Goal: Information Seeking & Learning: Find specific fact

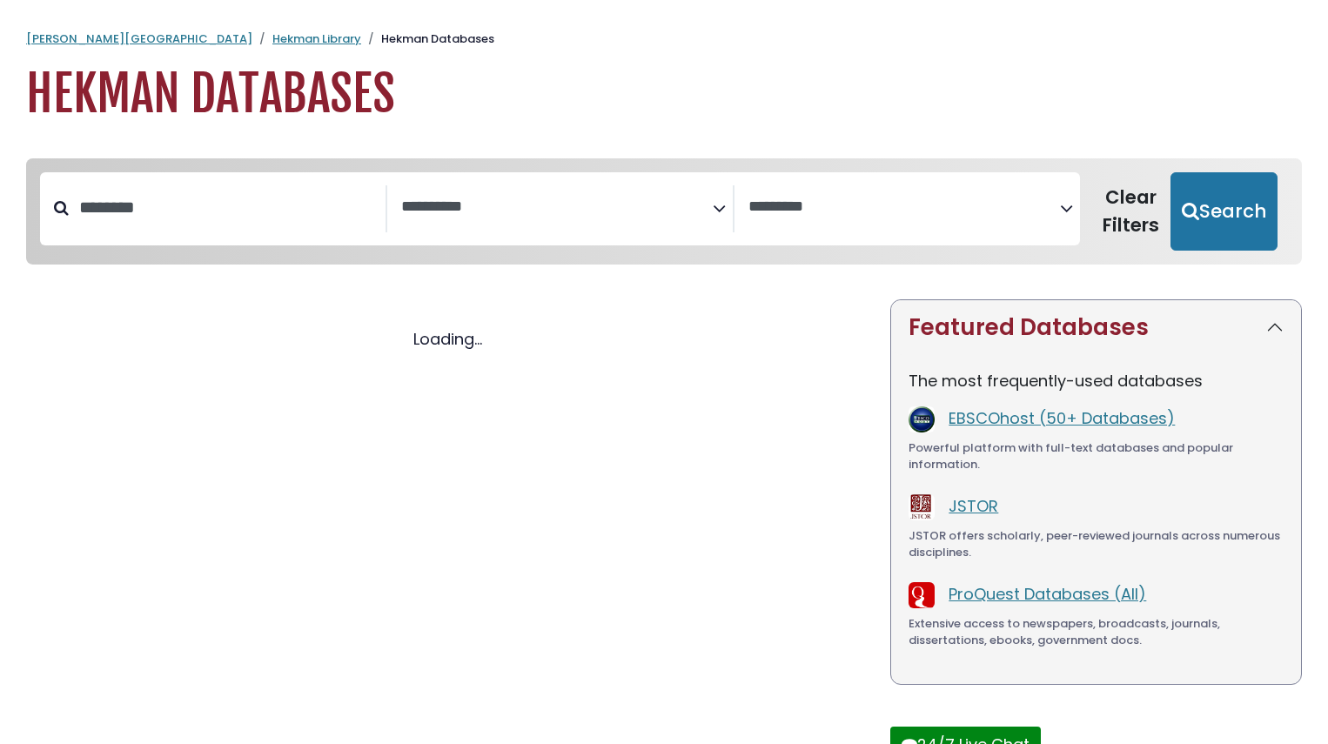
select select "Database Subject Filter"
select select "Database Vendors Filter"
select select "Database Subject Filter"
select select "Database Vendors Filter"
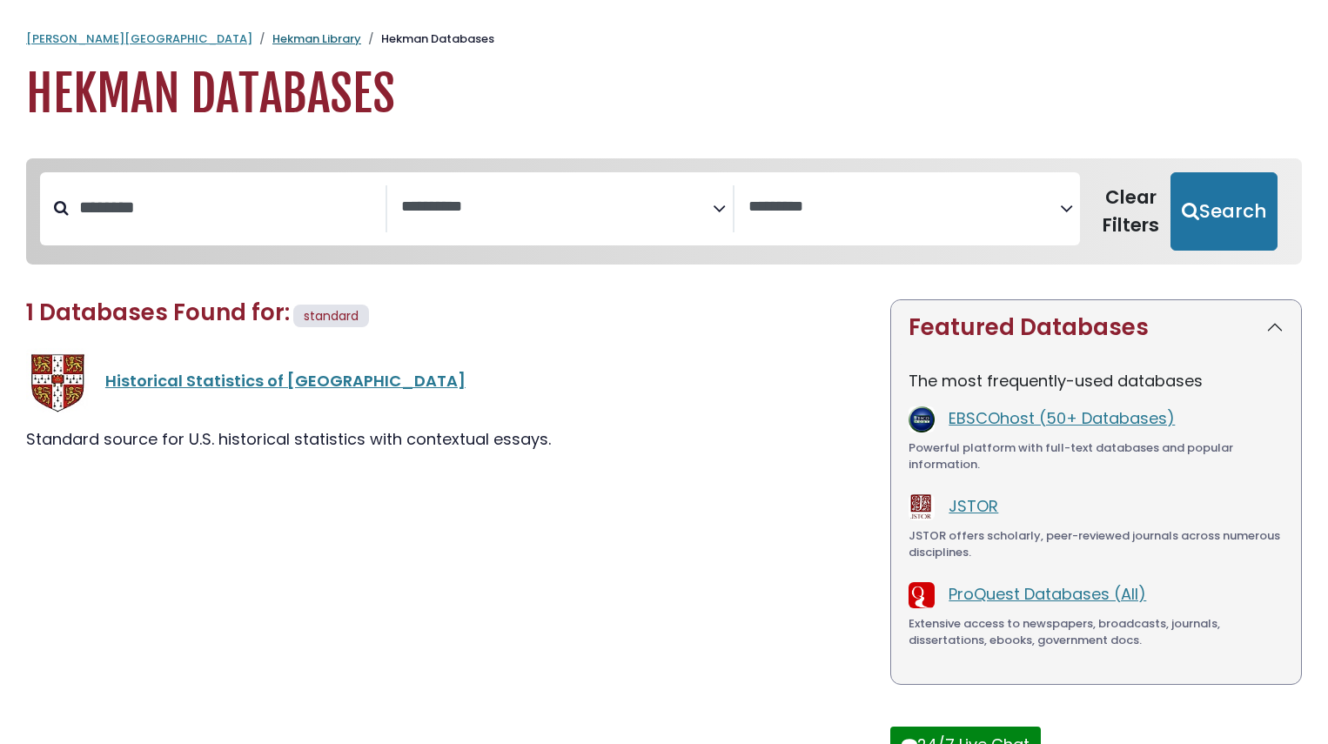
click at [272, 44] on link "Hekman Library" at bounding box center [316, 38] width 89 height 17
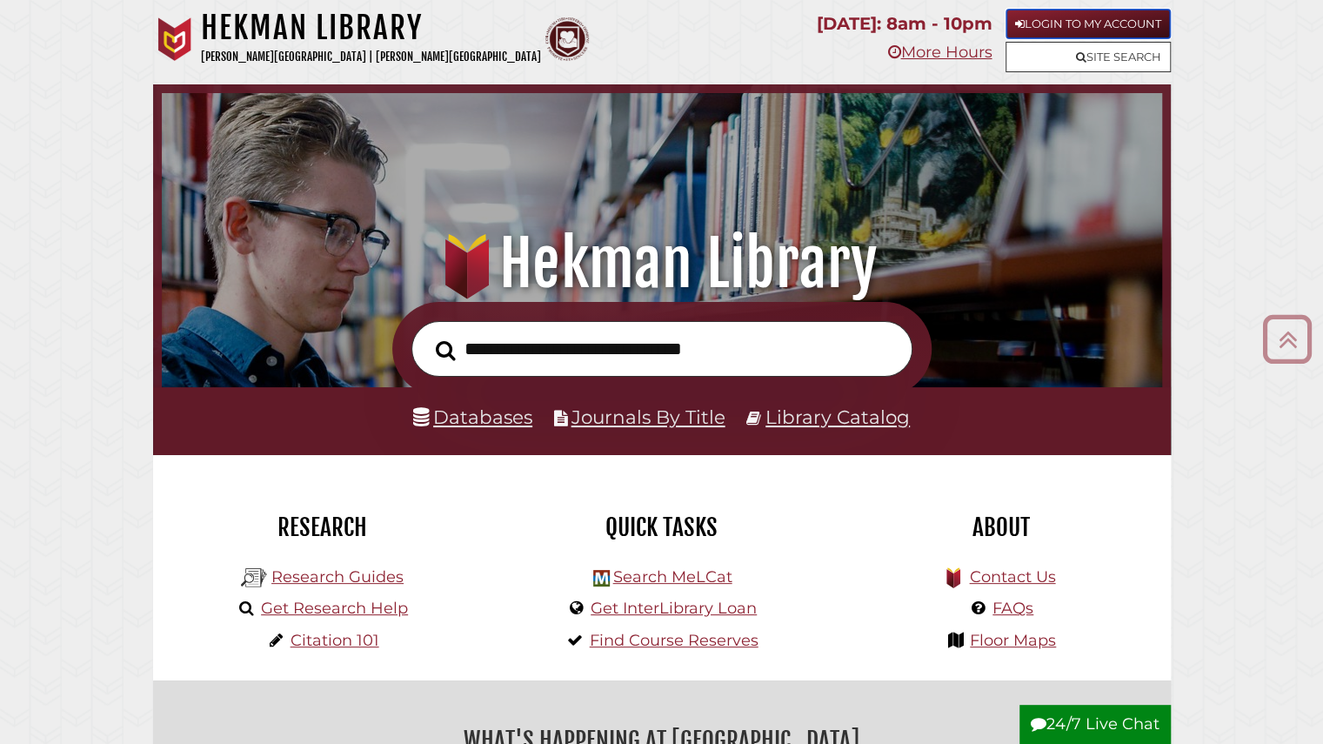
click at [1135, 23] on link "Login to My Account" at bounding box center [1088, 24] width 165 height 30
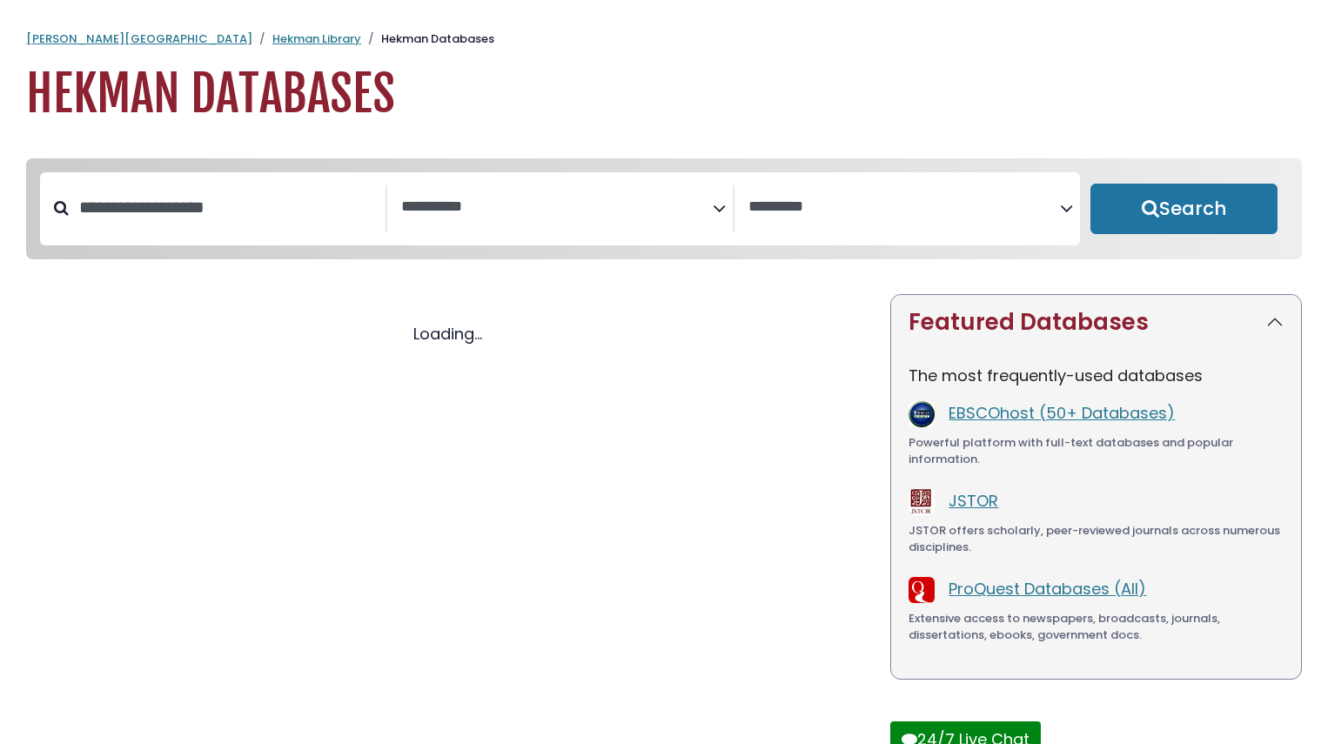
select select "Database Subject Filter"
select select "Database Vendors Filter"
select select "Database Subject Filter"
select select "Database Vendors Filter"
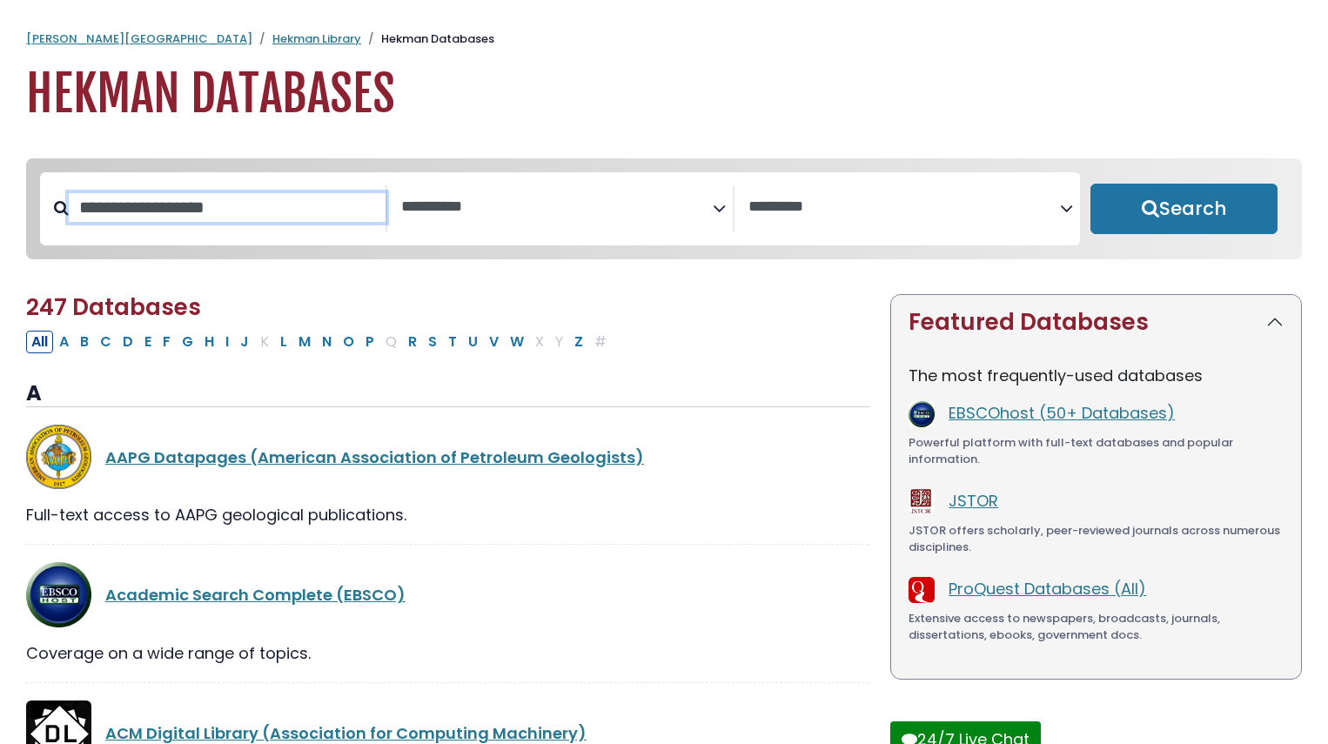
click at [279, 219] on input "Search database by title or keyword" at bounding box center [227, 207] width 317 height 29
type input "********"
click at [1090, 184] on button "Search" at bounding box center [1183, 209] width 187 height 50
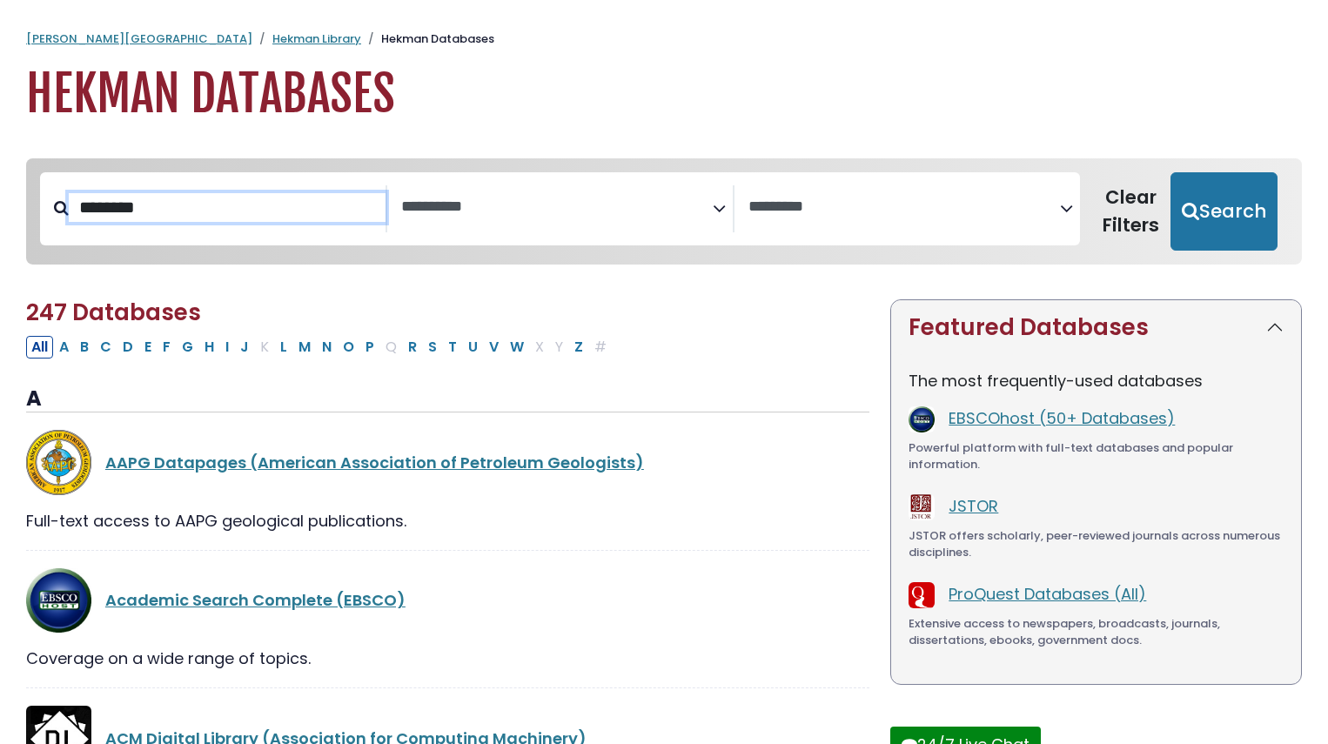
select select "Database Subject Filter"
select select "Database Vendors Filter"
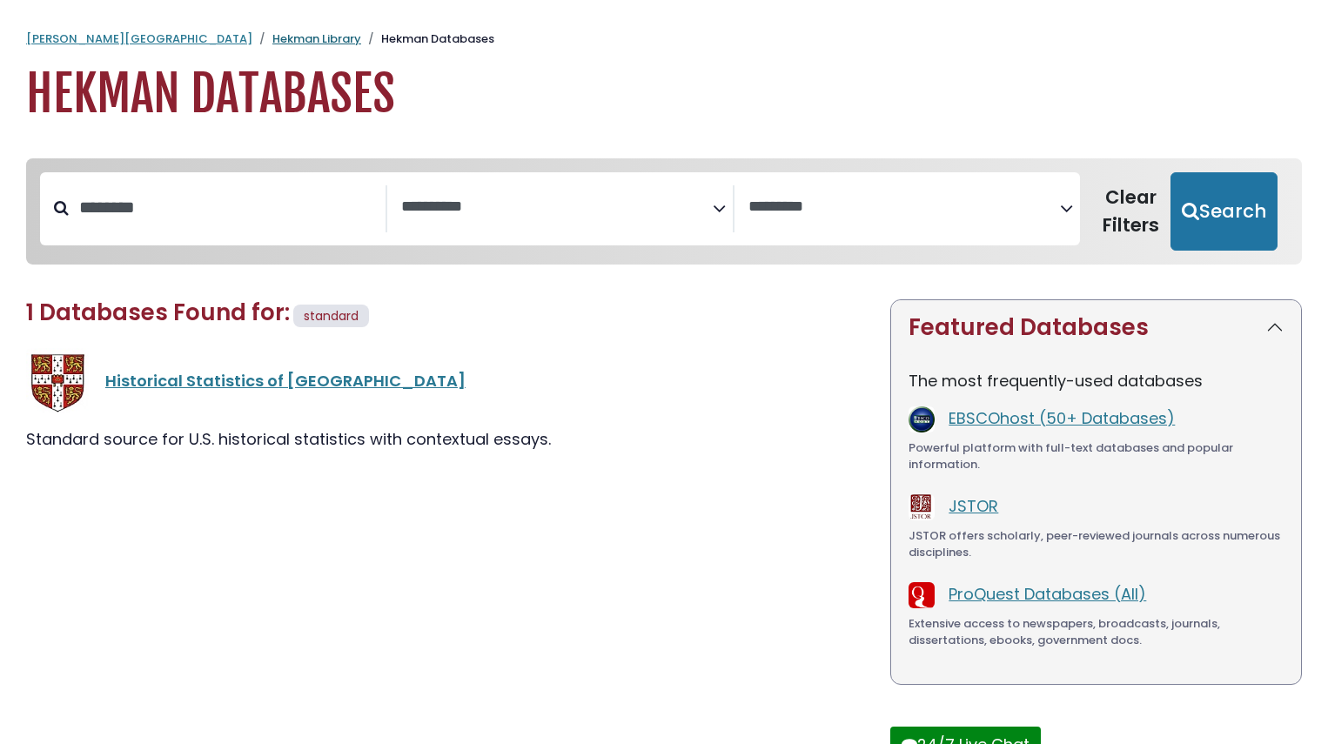
click at [272, 45] on link "Hekman Library" at bounding box center [316, 38] width 89 height 17
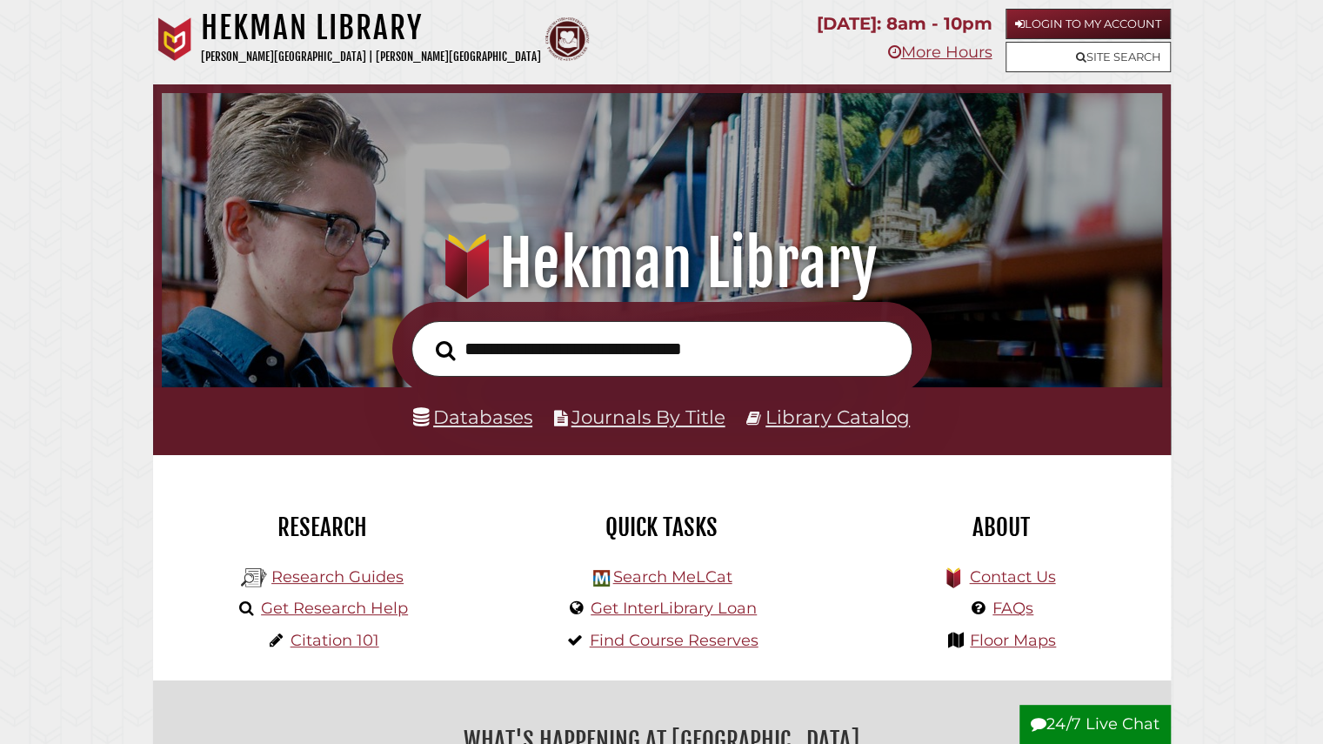
scroll to position [331, 992]
click at [488, 424] on link "Databases" at bounding box center [472, 416] width 119 height 23
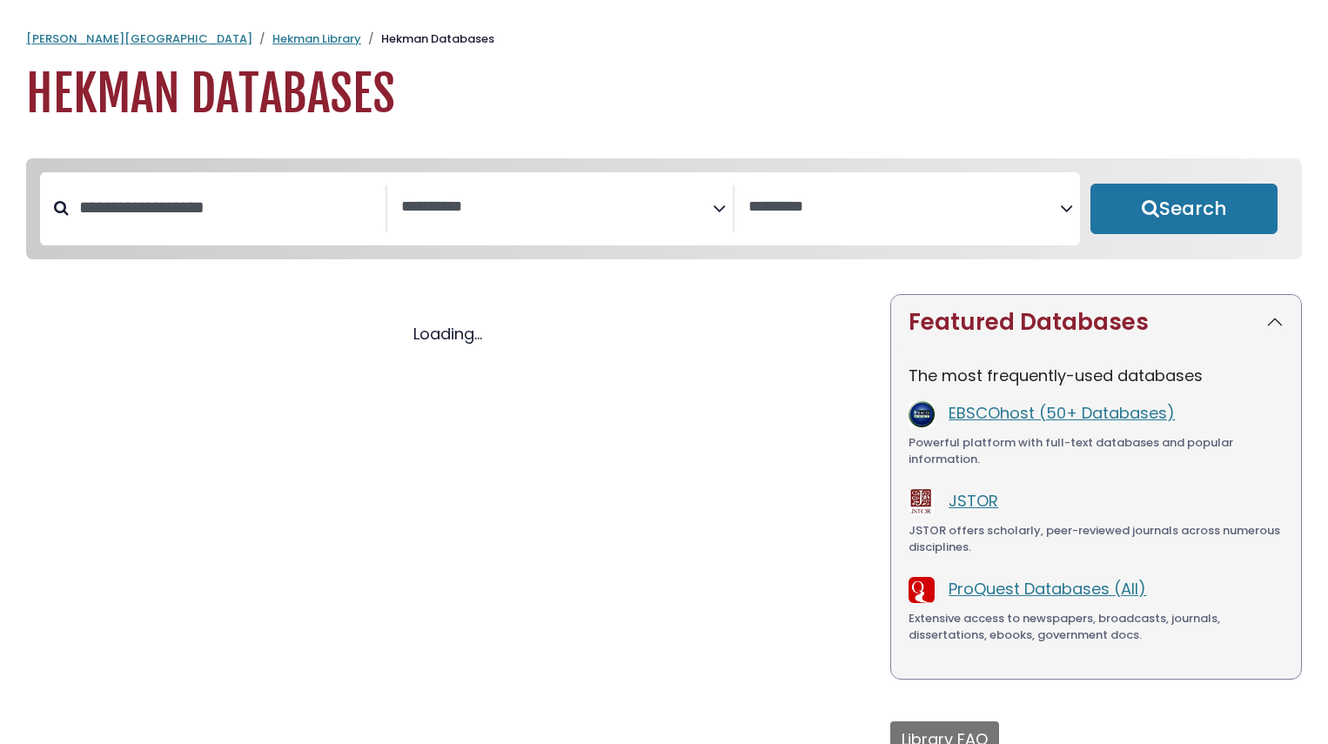
select select "Database Subject Filter"
select select "Database Vendors Filter"
select select "Database Subject Filter"
select select "Database Vendors Filter"
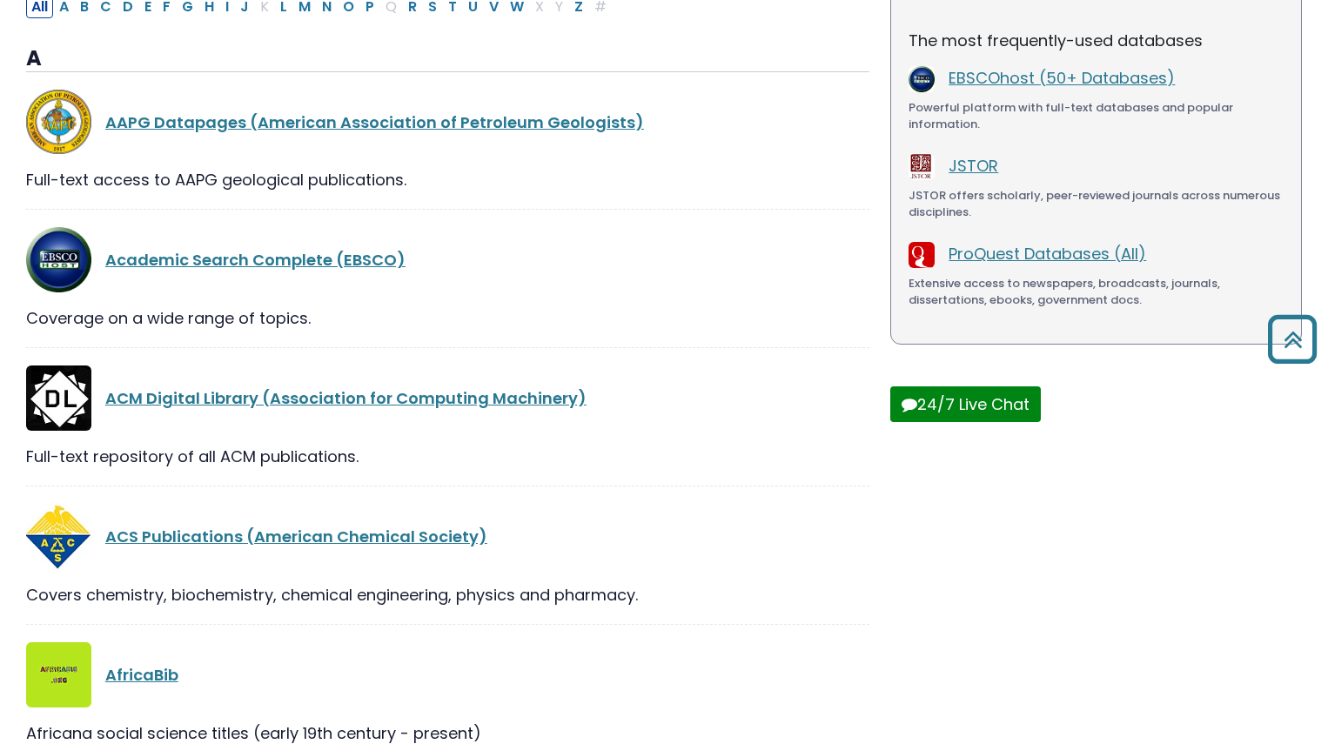
scroll to position [120, 0]
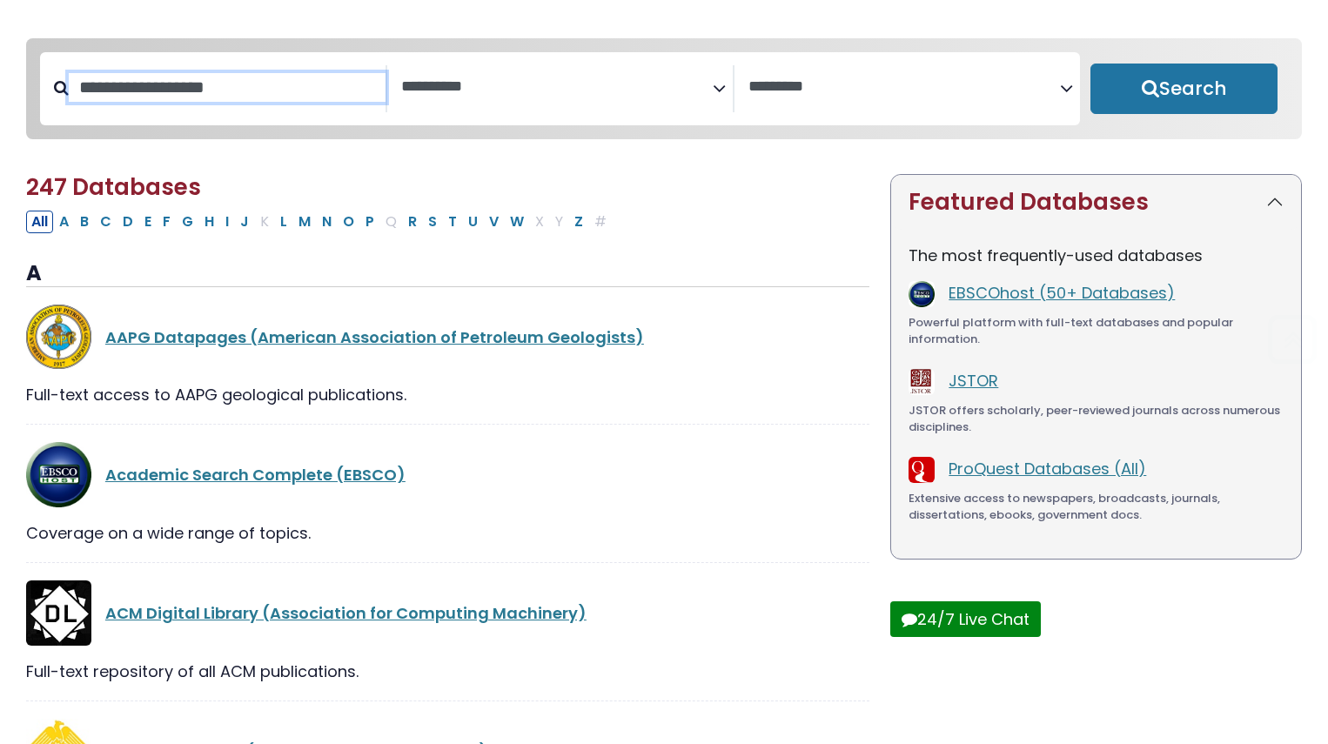
click at [146, 82] on input "Search database by title or keyword" at bounding box center [227, 87] width 317 height 29
type input "****"
click at [1090, 64] on button "Search" at bounding box center [1183, 89] width 187 height 50
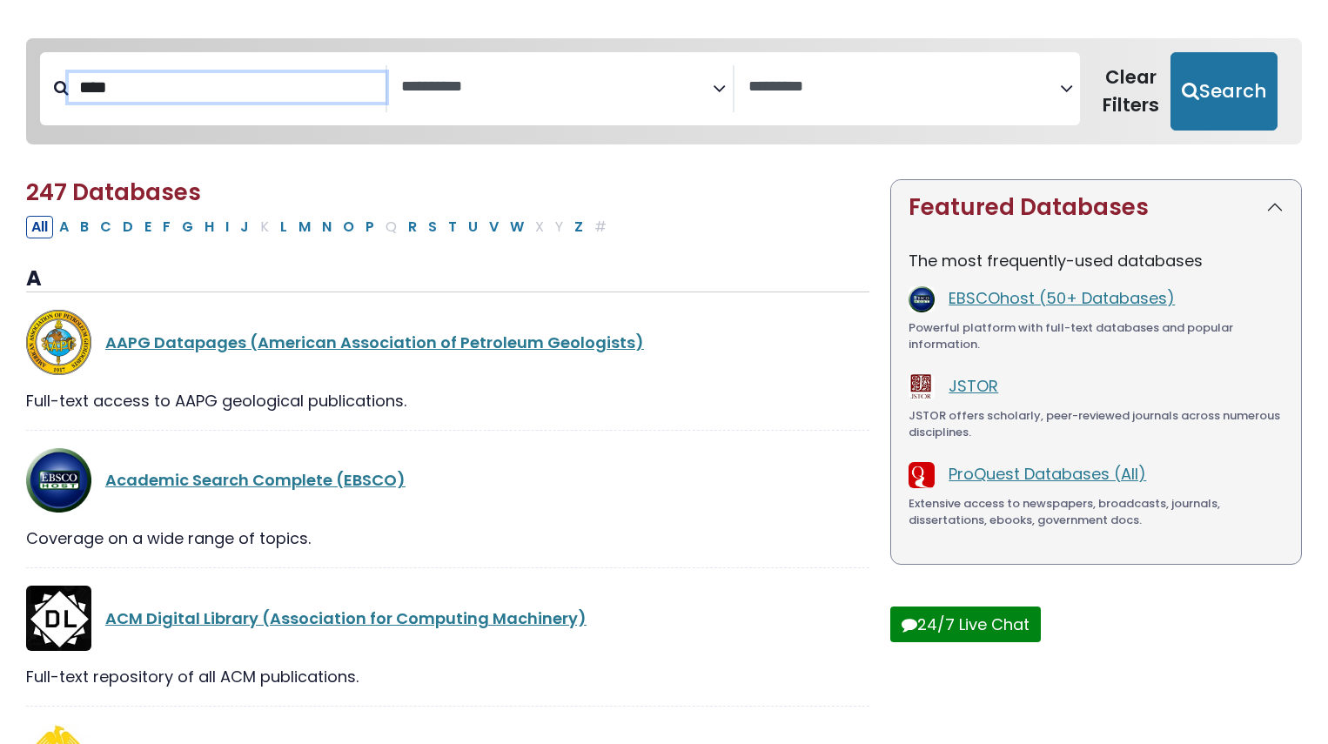
select select "Database Subject Filter"
select select "Database Vendors Filter"
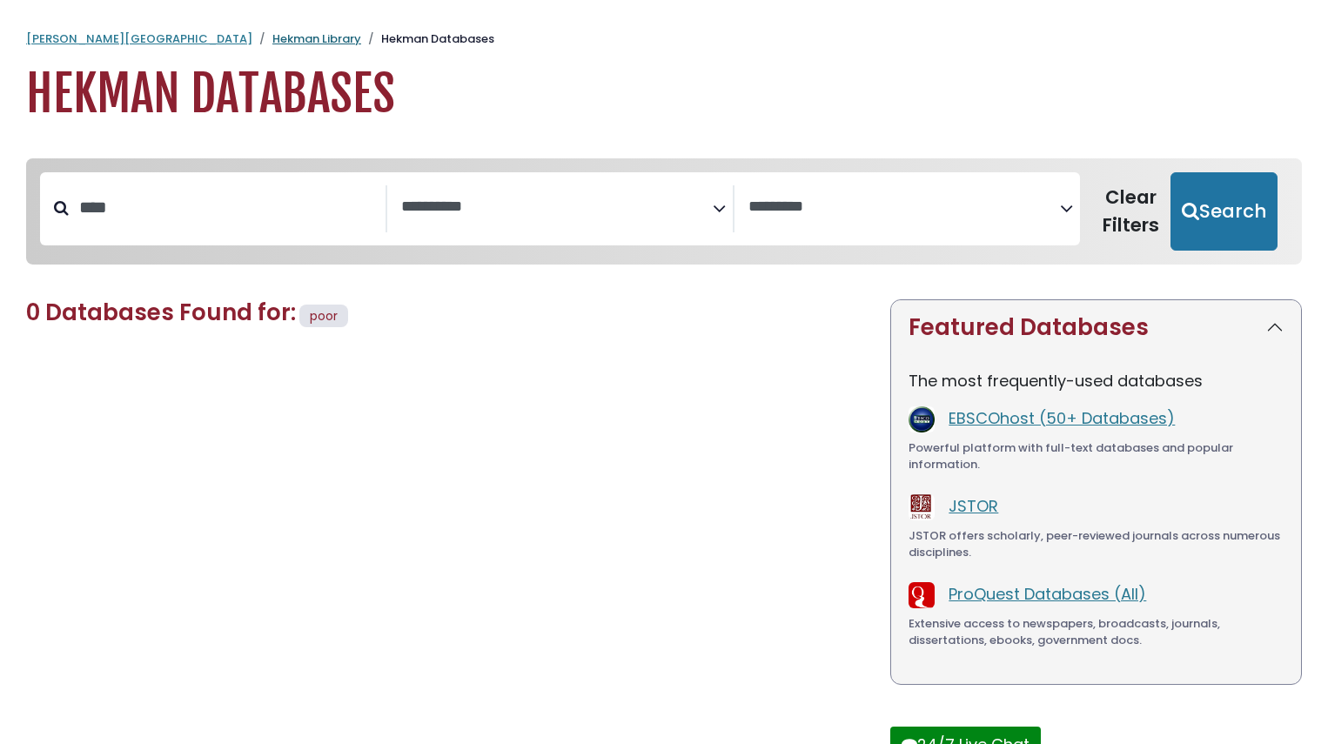
click at [272, 42] on link "Hekman Library" at bounding box center [316, 38] width 89 height 17
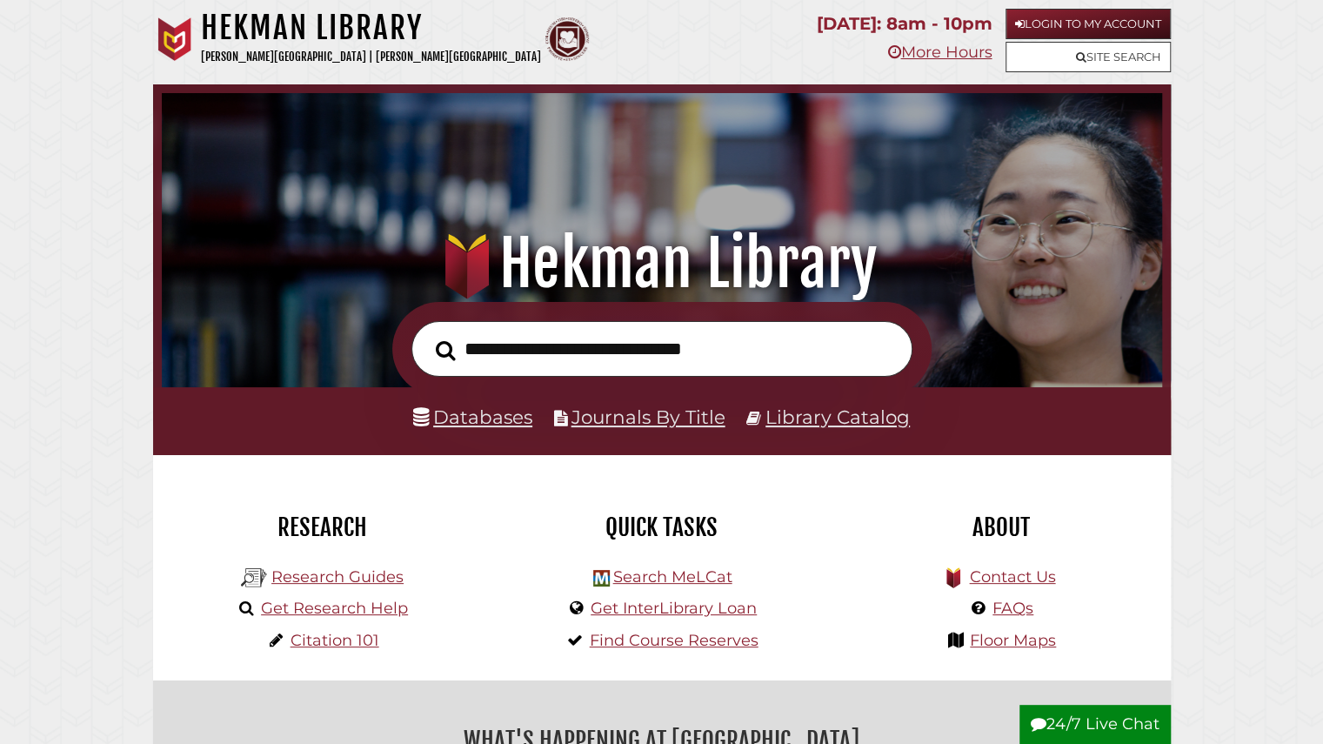
scroll to position [331, 992]
click at [621, 339] on input "text" at bounding box center [662, 349] width 501 height 57
type input "********"
click at [427, 335] on button "Search" at bounding box center [445, 350] width 37 height 30
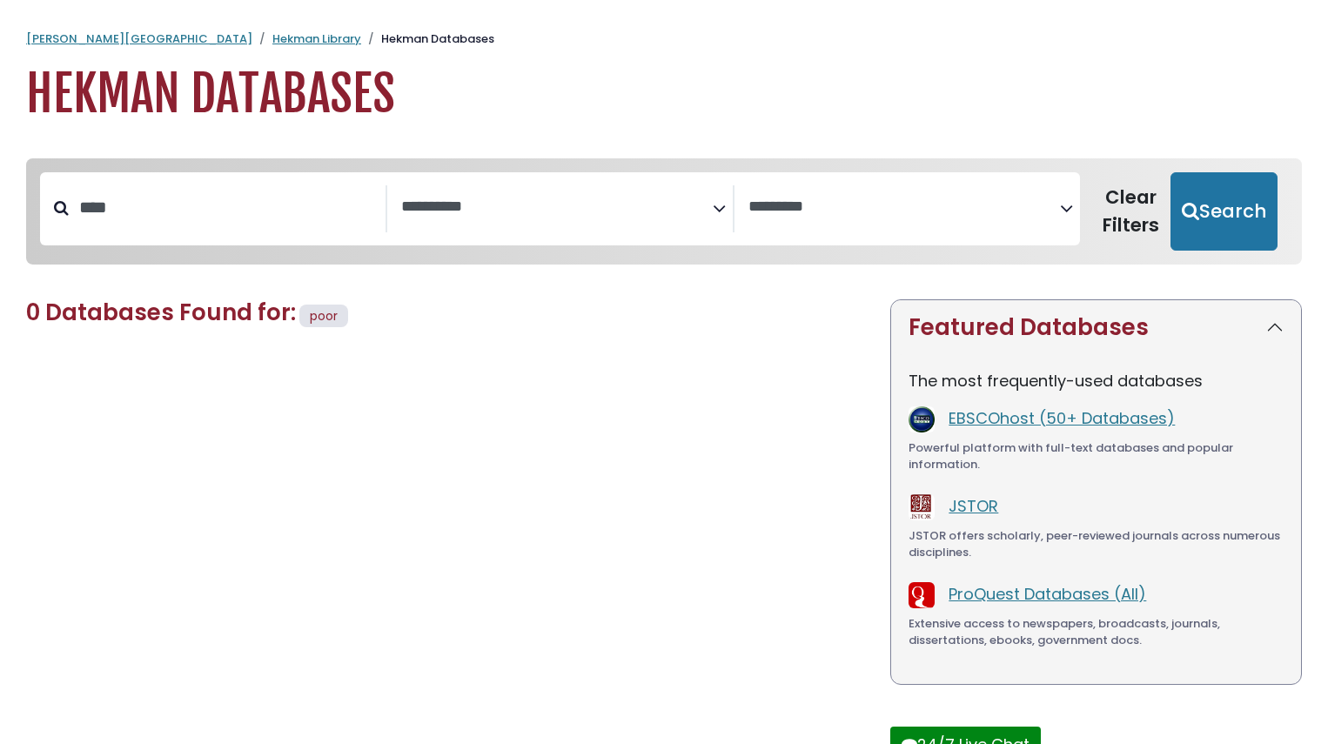
select select "Database Subject Filter"
select select "Database Vendors Filter"
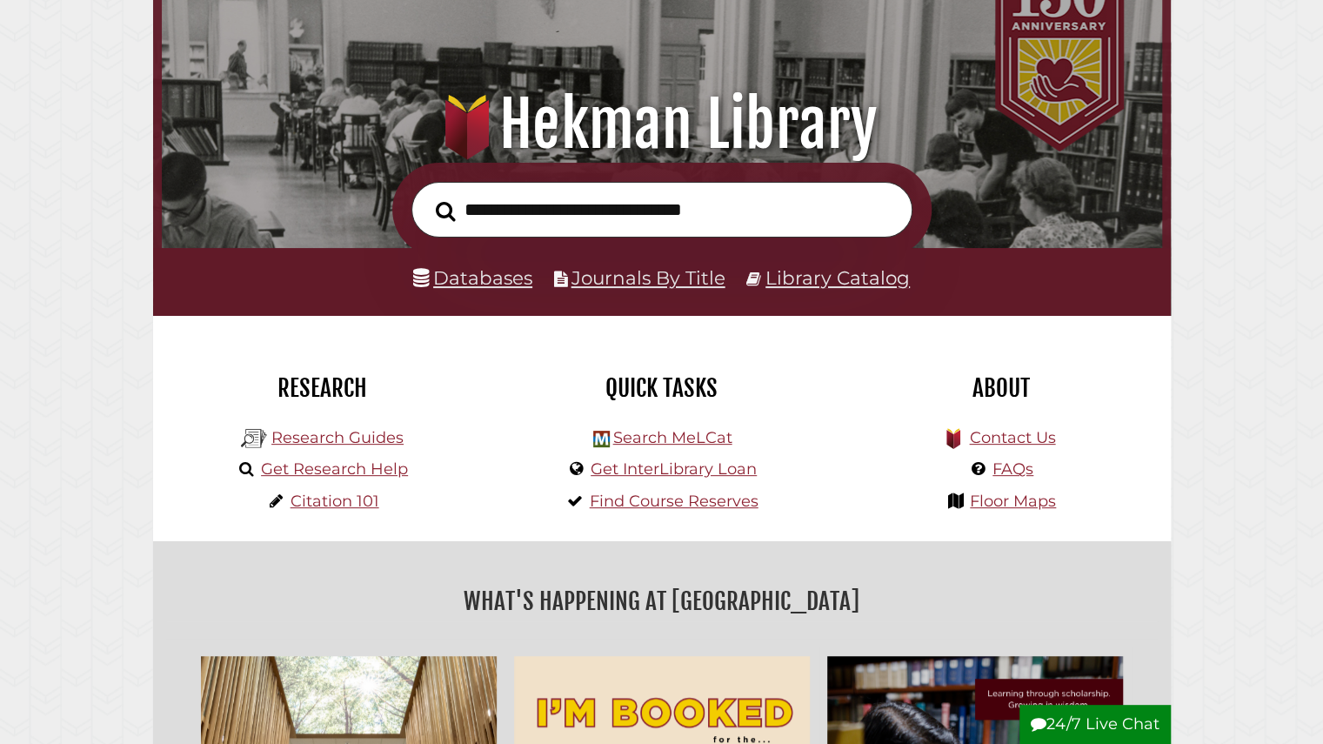
scroll to position [144, 0]
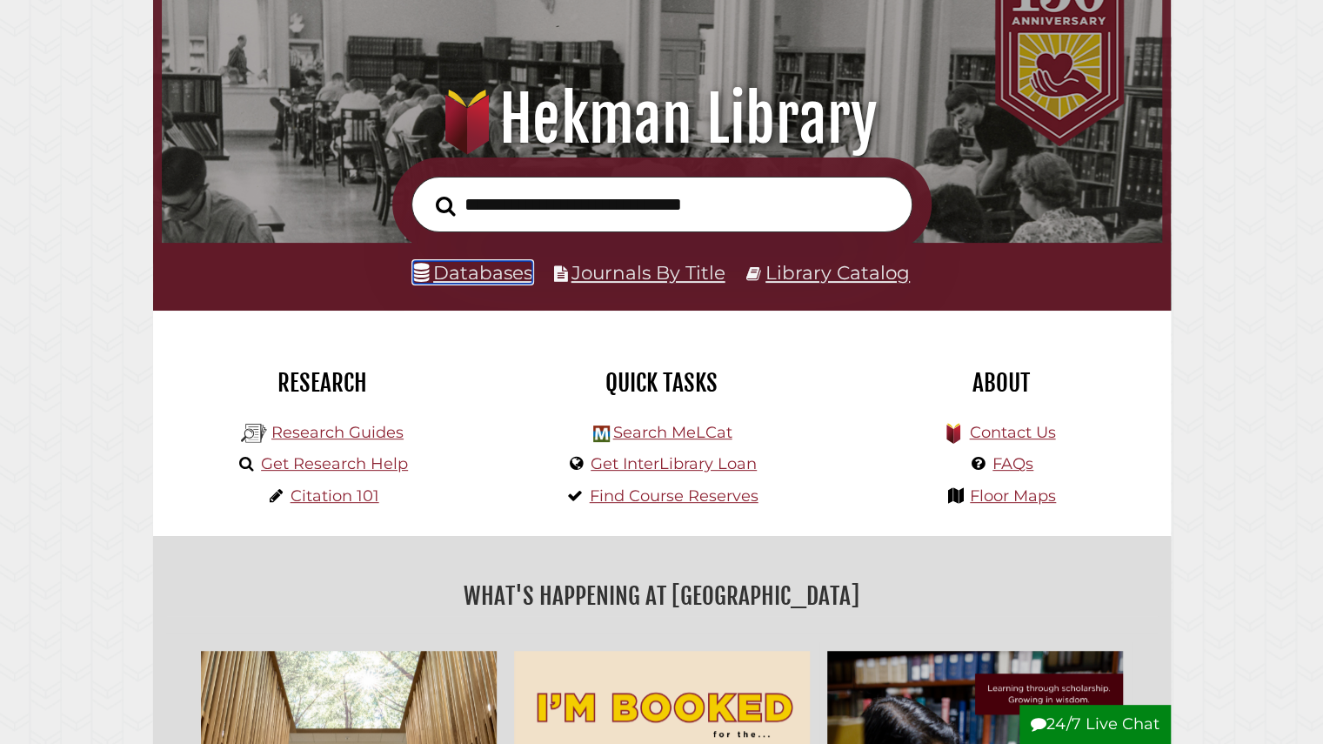
click at [494, 272] on link "Databases" at bounding box center [472, 272] width 119 height 23
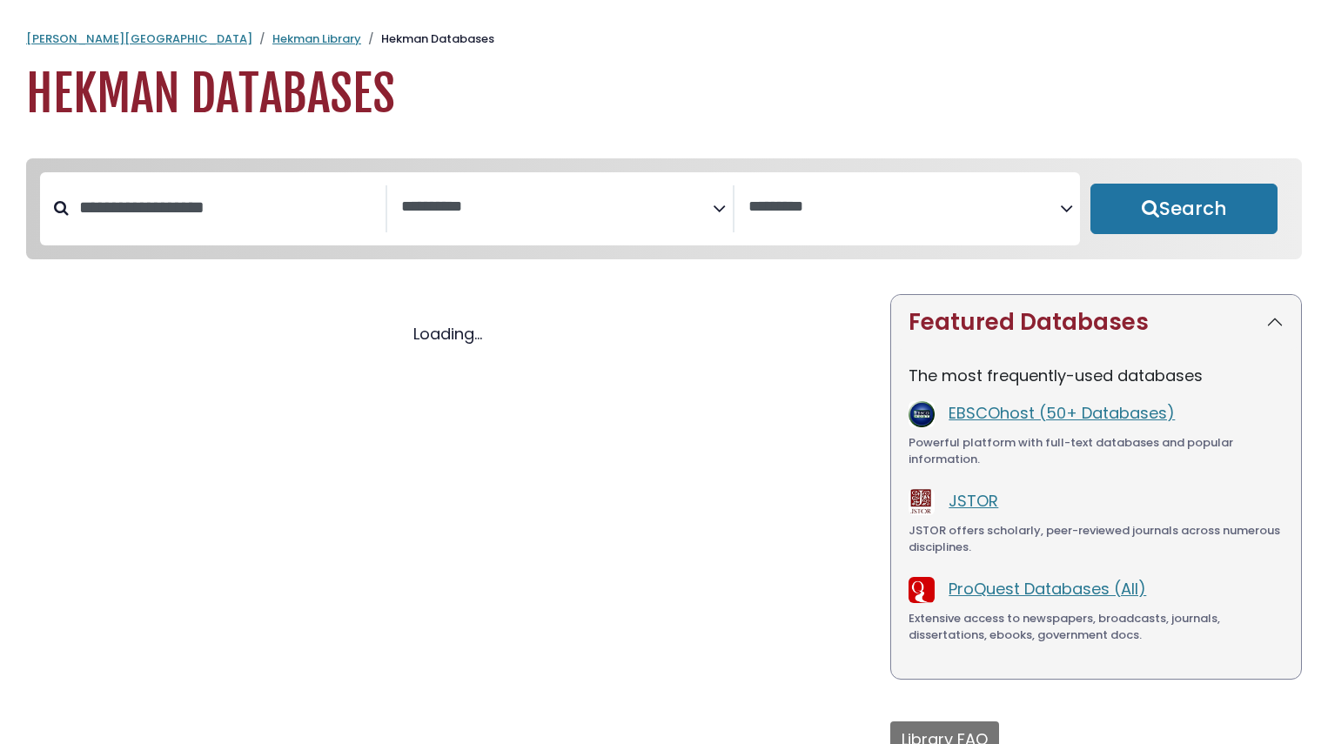
select select "Database Subject Filter"
select select "Database Vendors Filter"
select select "Database Subject Filter"
select select "Database Vendors Filter"
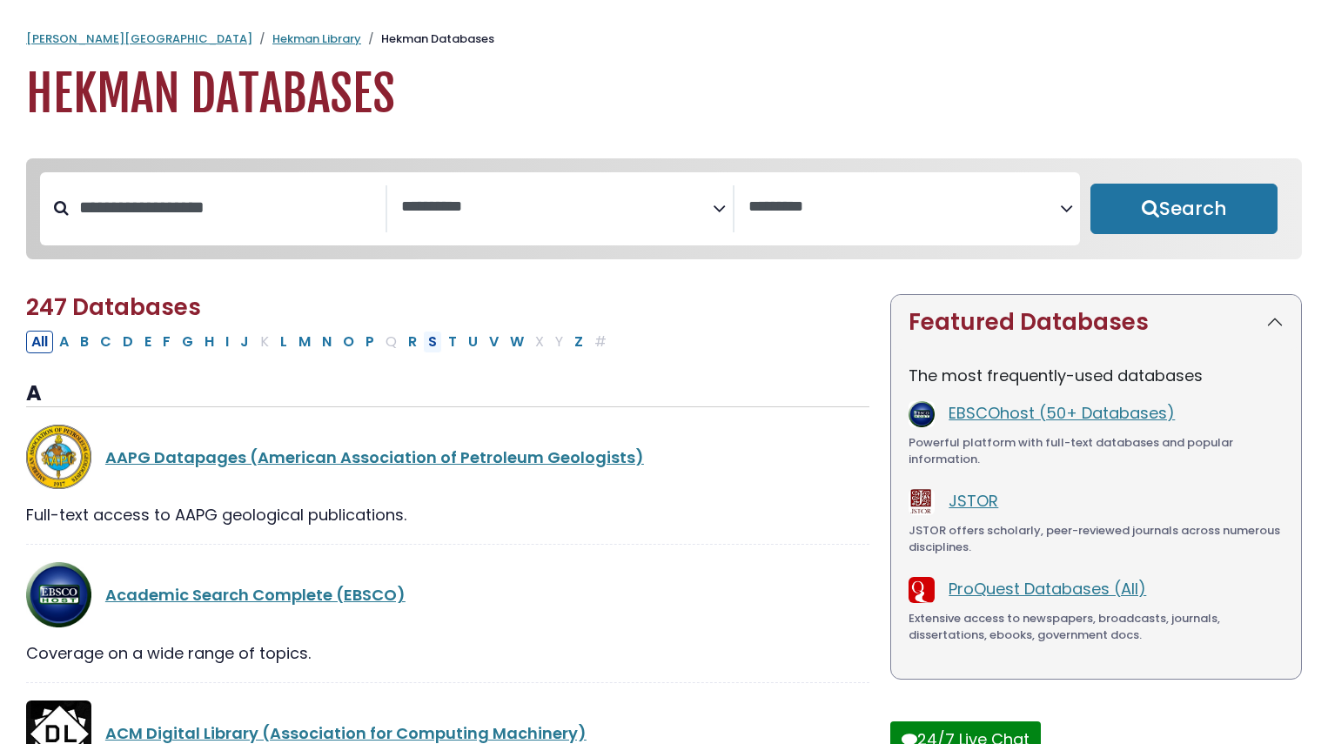
click at [423, 346] on button "S" at bounding box center [432, 342] width 19 height 23
select select "Database Subject Filter"
select select "Database Vendors Filter"
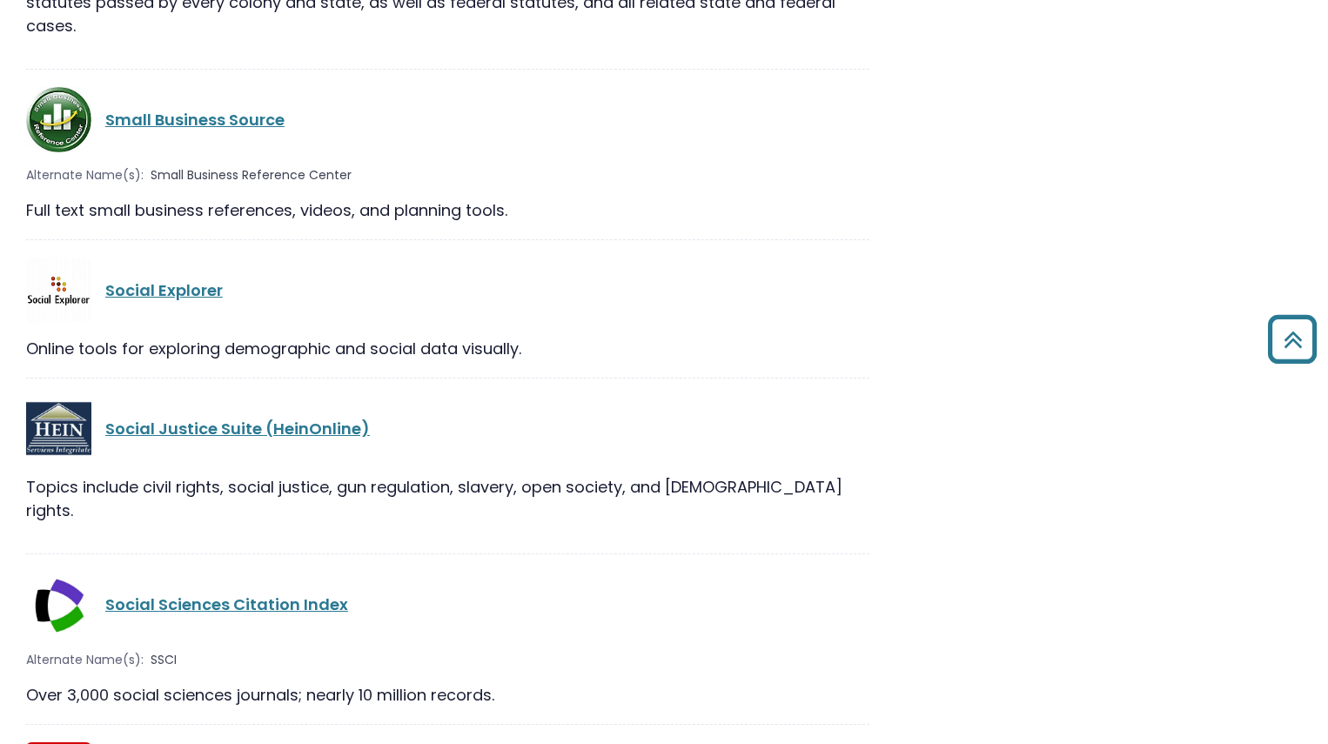
click at [678, 108] on div "Small Business Source" at bounding box center [487, 119] width 764 height 23
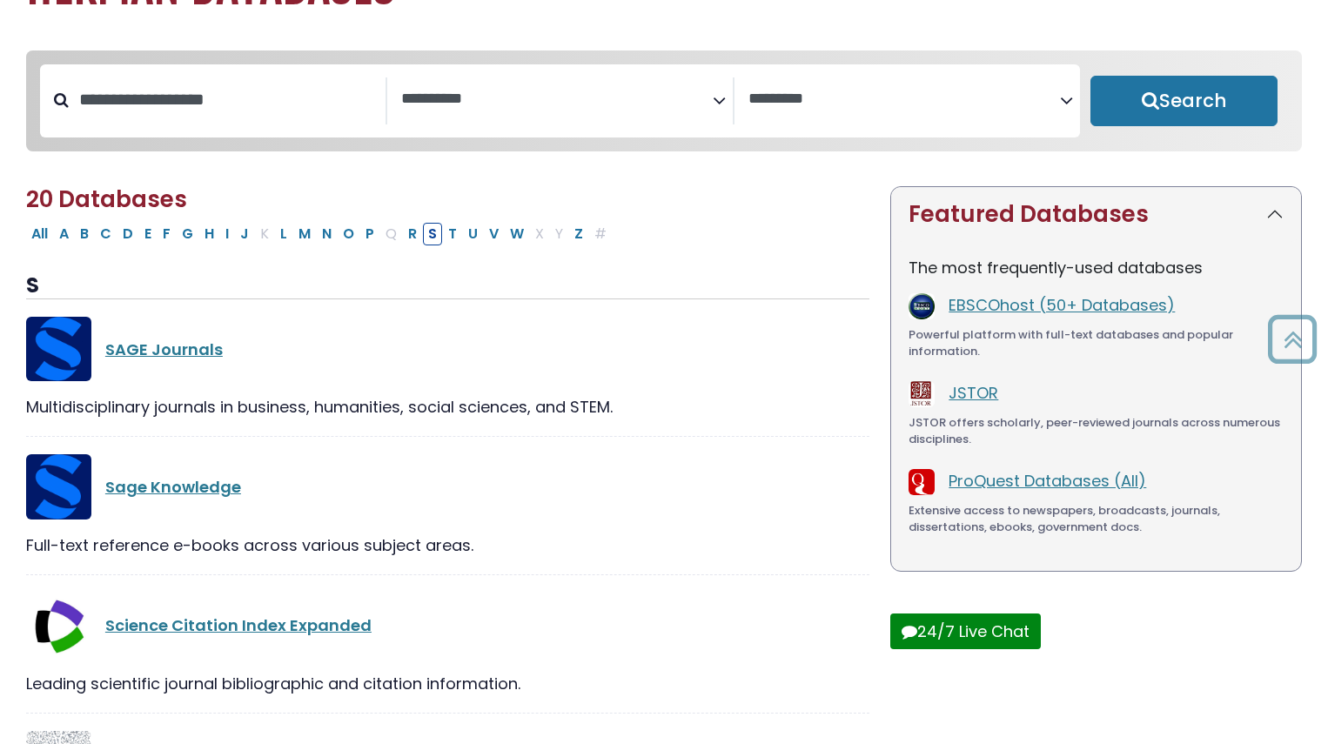
scroll to position [97, 0]
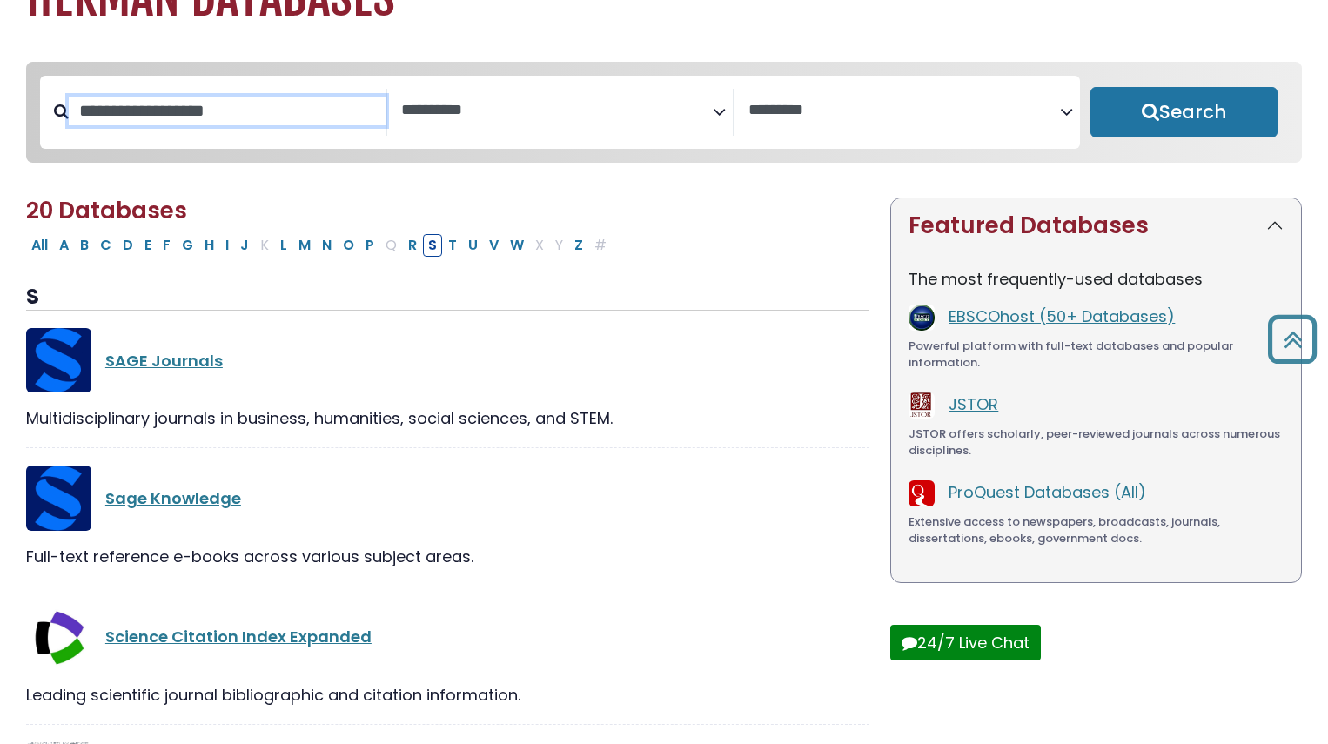
click at [261, 115] on input "Search database by title or keyword" at bounding box center [227, 111] width 317 height 29
type input "*"
type input "**********"
click at [1090, 87] on button "Search" at bounding box center [1183, 112] width 187 height 50
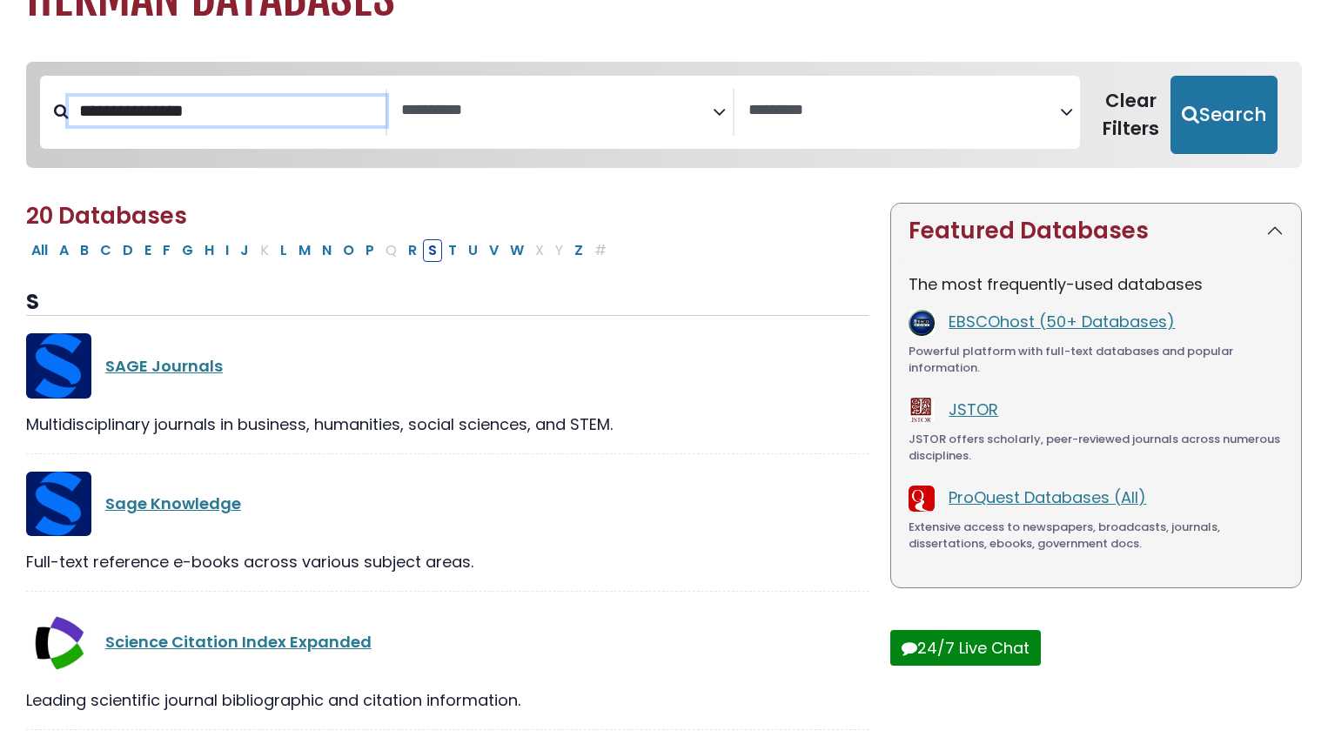
select select "Database Subject Filter"
select select "Database Vendors Filter"
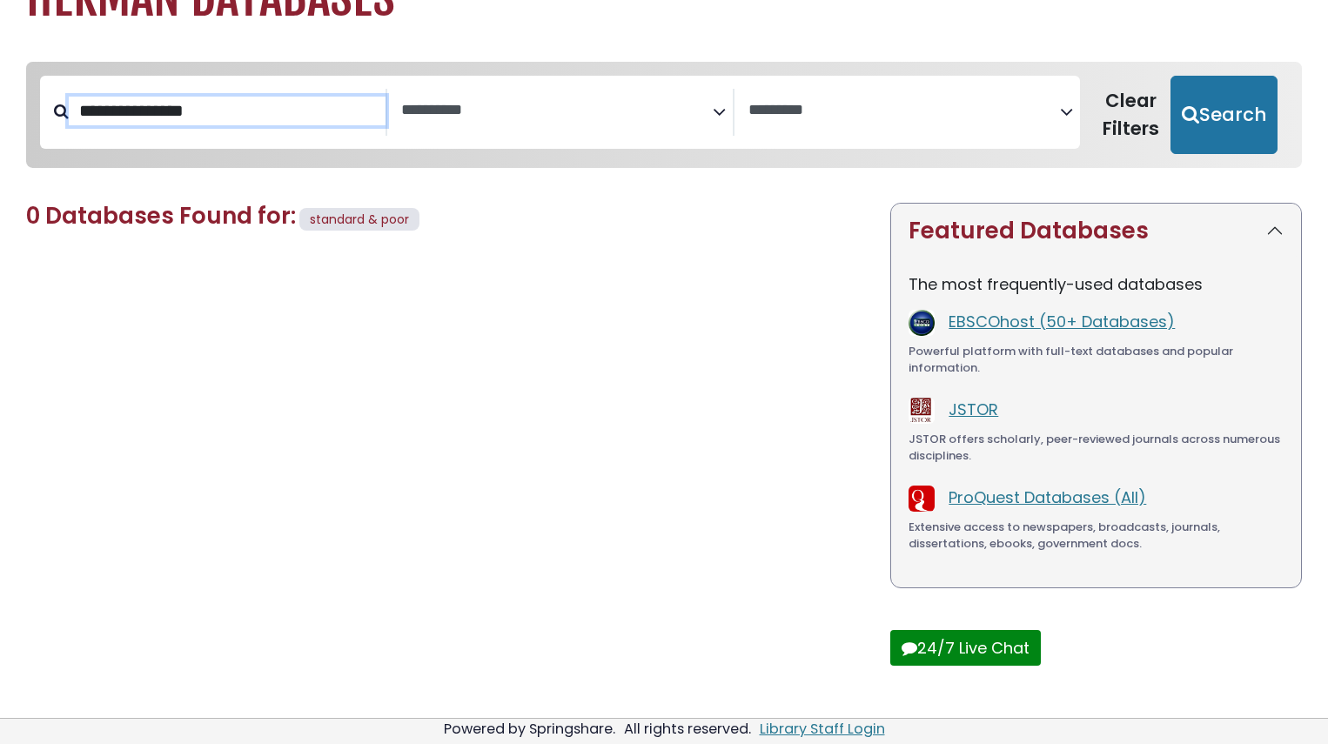
drag, startPoint x: 209, startPoint y: 114, endPoint x: 99, endPoint y: 110, distance: 109.7
click at [99, 110] on input "**********" at bounding box center [227, 111] width 317 height 29
drag, startPoint x: 122, startPoint y: 113, endPoint x: 389, endPoint y: 114, distance: 267.1
click at [389, 114] on div "**********" at bounding box center [560, 112] width 1040 height 73
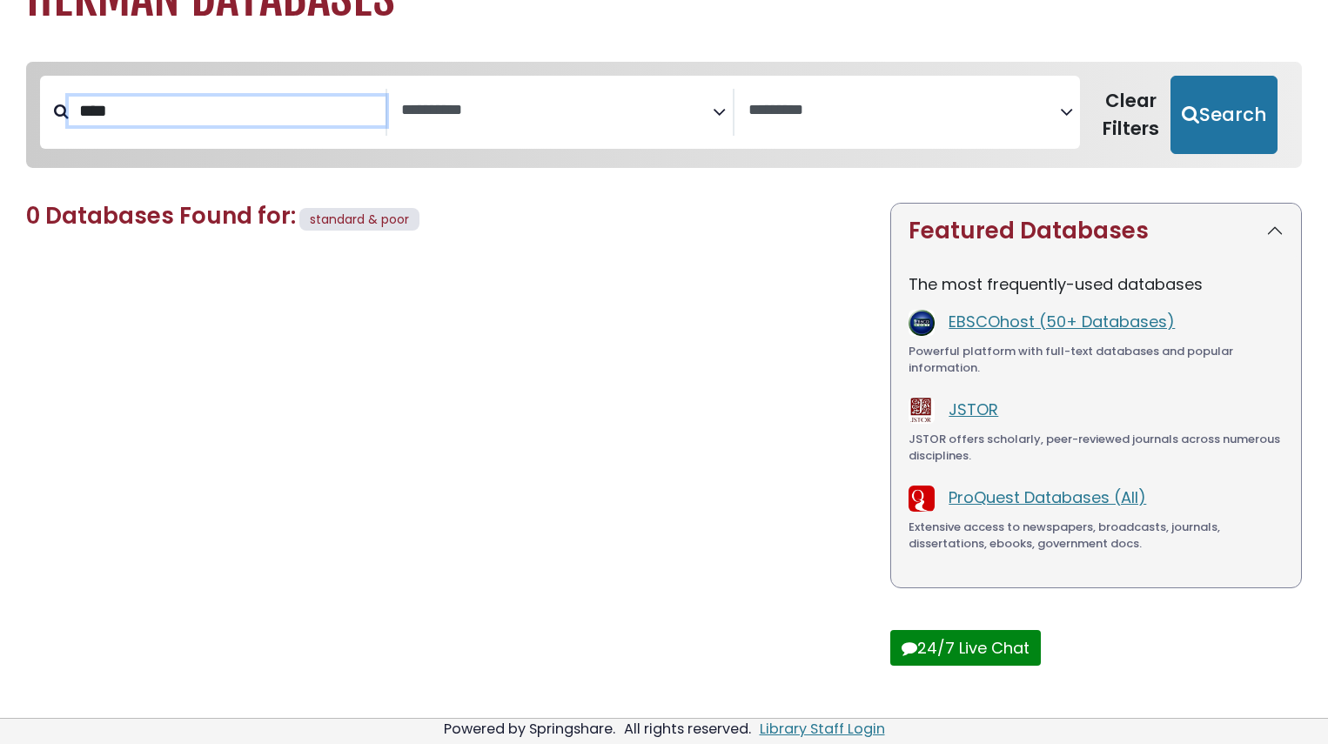
type input "****"
click at [1170, 76] on button "Search" at bounding box center [1223, 115] width 107 height 78
select select "Database Subject Filter"
select select "Database Vendors Filter"
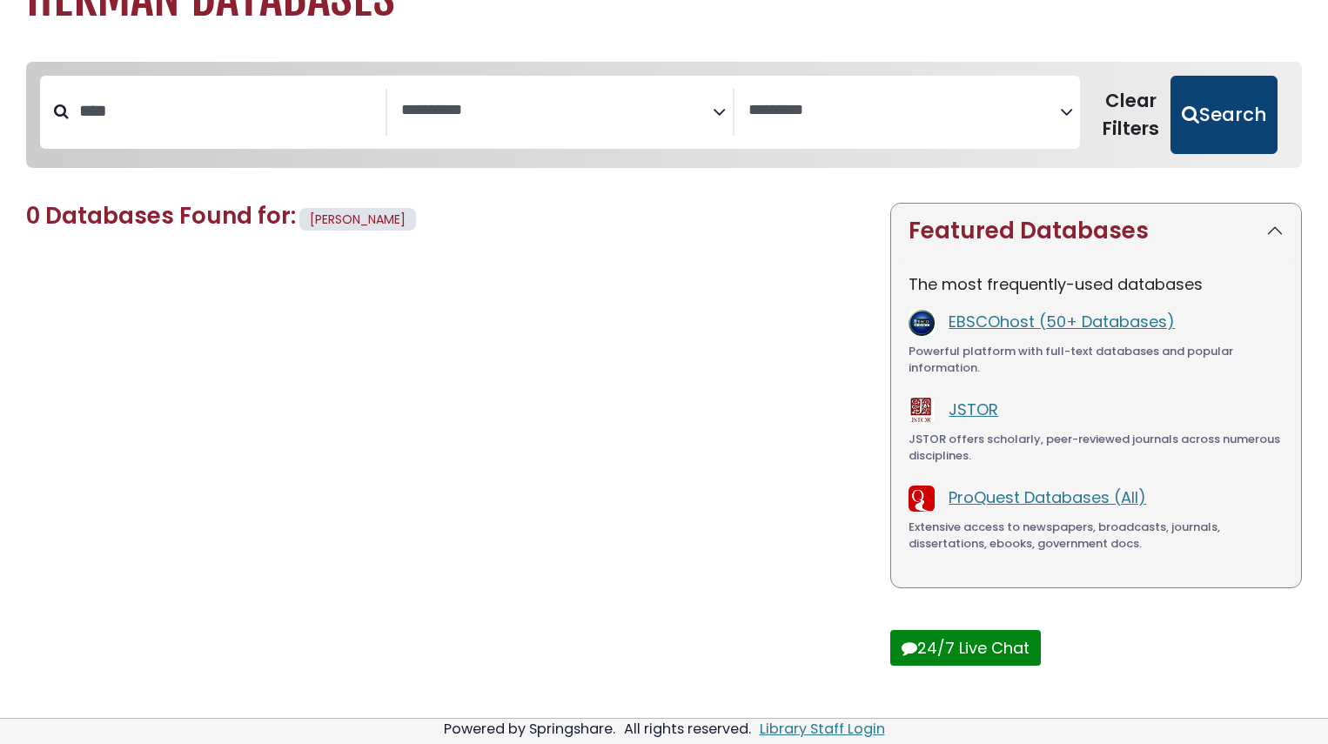
click at [1242, 116] on button "Search" at bounding box center [1223, 115] width 107 height 78
select select "Database Subject Filter"
select select "Database Vendors Filter"
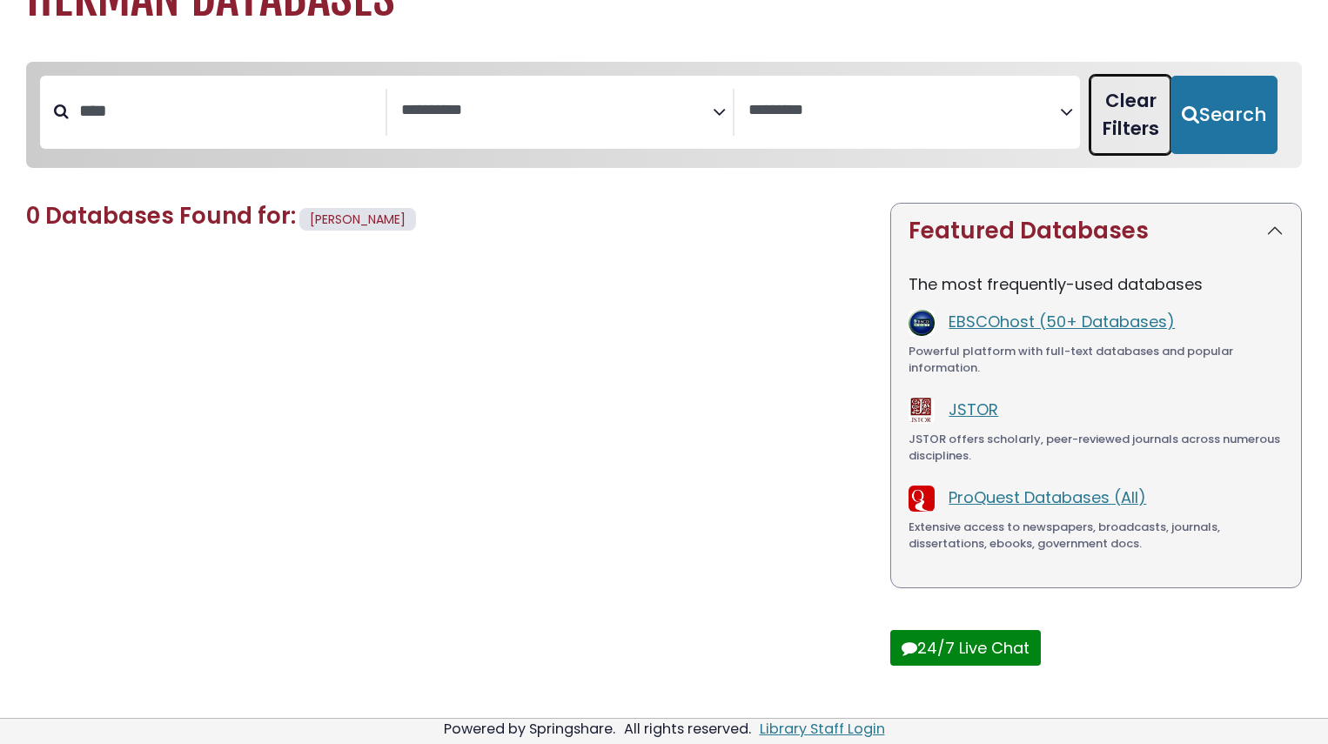
click at [1130, 89] on button "Clear Filters" at bounding box center [1130, 115] width 80 height 78
select select "Database Subject Filter"
select select "Database Vendors Filter"
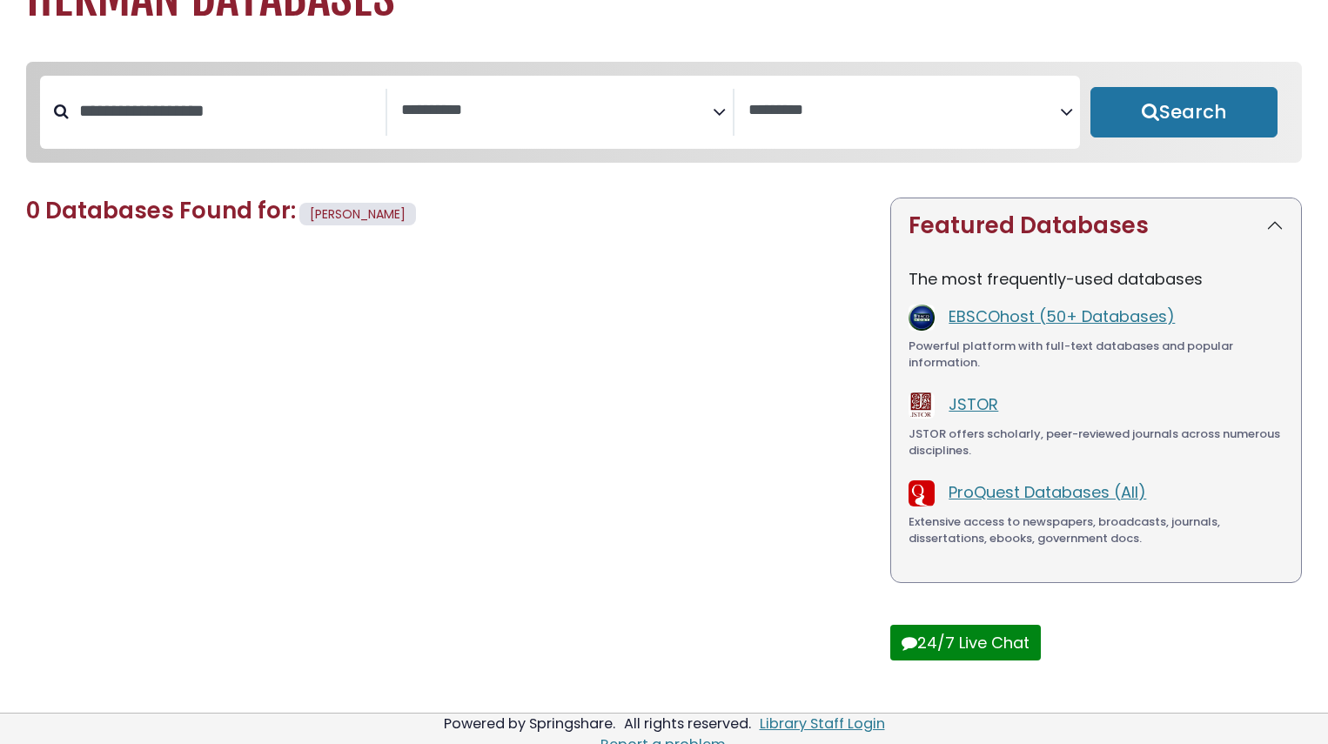
select select "Database Subject Filter"
select select "Database Vendors Filter"
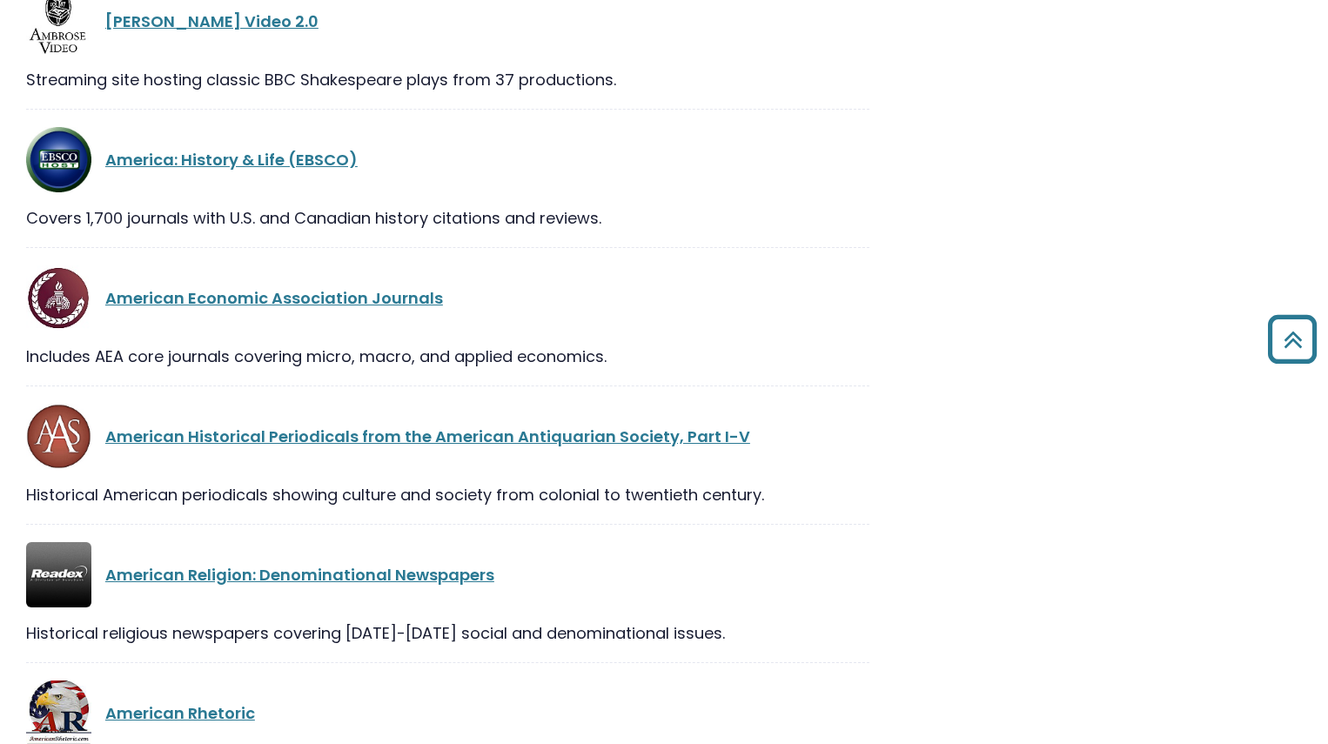
scroll to position [1853, 0]
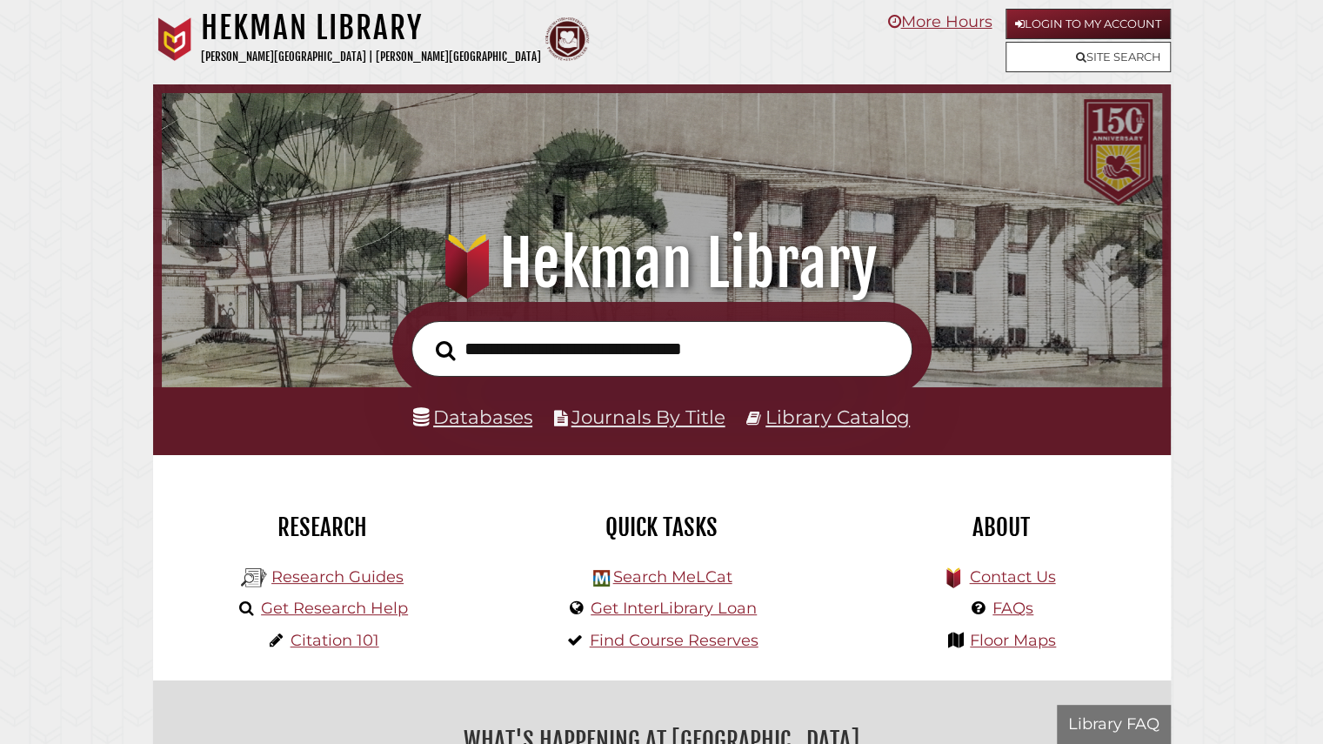
scroll to position [331, 992]
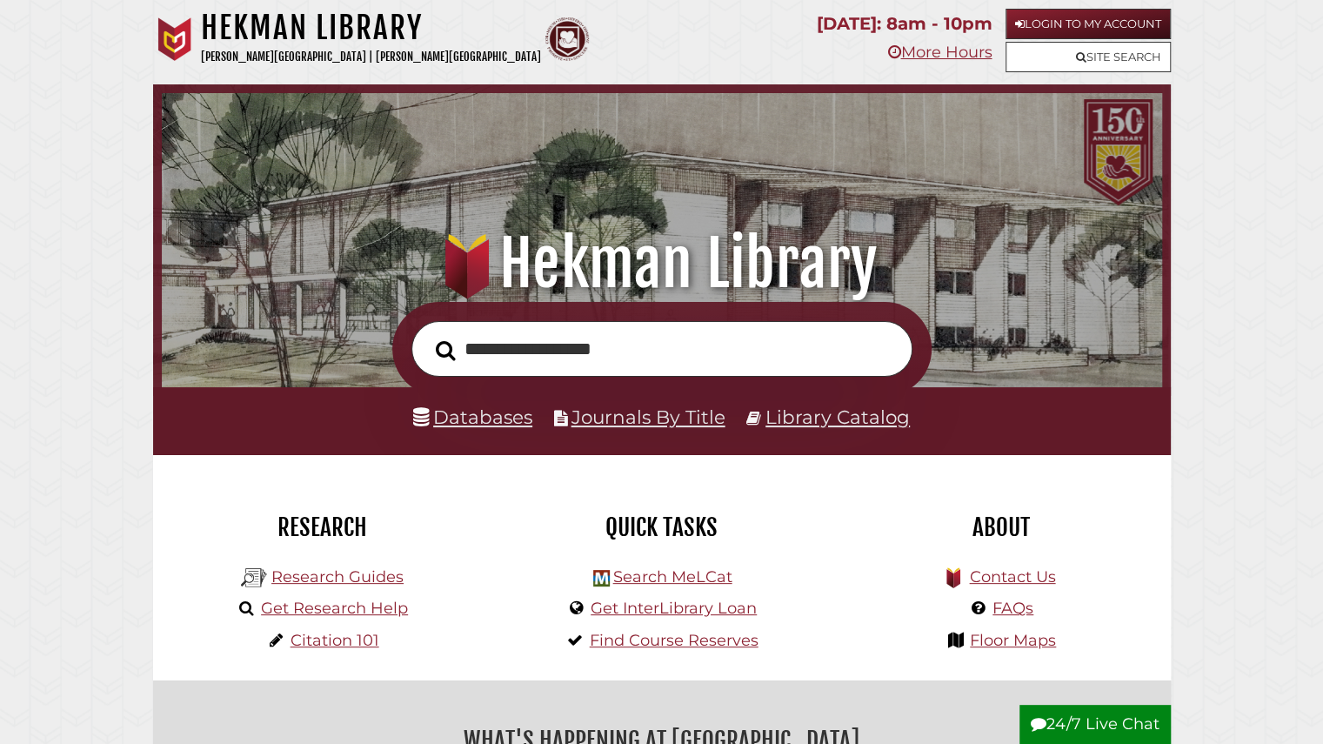
type input "**********"
click at [427, 335] on button "Search" at bounding box center [445, 350] width 37 height 30
